Goal: Check status: Check status

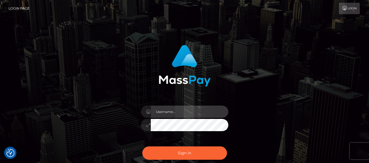
click at [194, 111] on input "text" at bounding box center [189, 112] width 77 height 12
type input "lacey.throne"
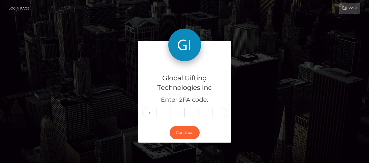
type input "5"
type input "8"
type input "2"
type input "9"
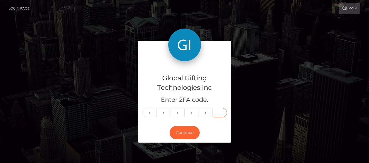
type input "7"
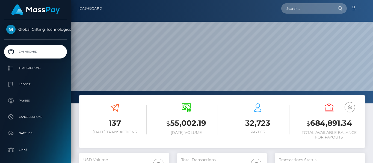
scroll to position [97, 89]
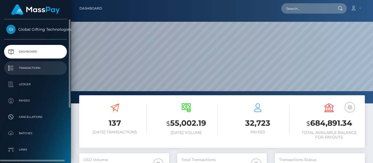
click at [52, 68] on p "Transactions" at bounding box center [35, 68] width 58 height 8
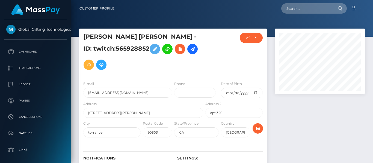
scroll to position [65, 89]
